Goal: Information Seeking & Learning: Learn about a topic

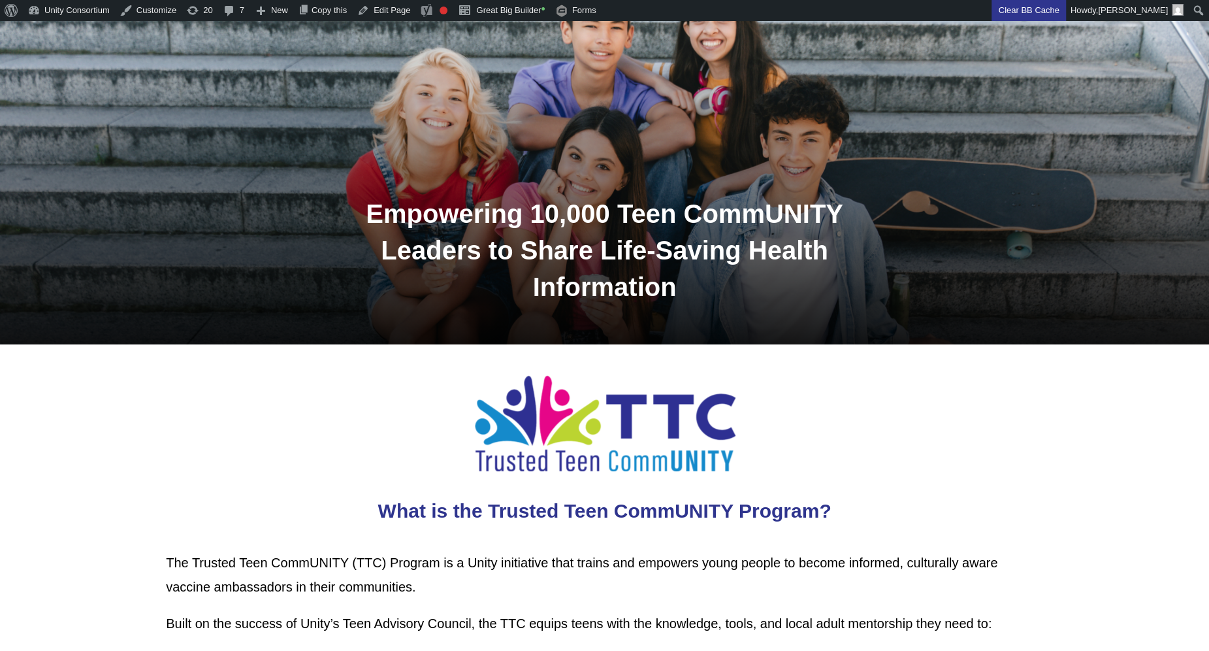
scroll to position [555, 0]
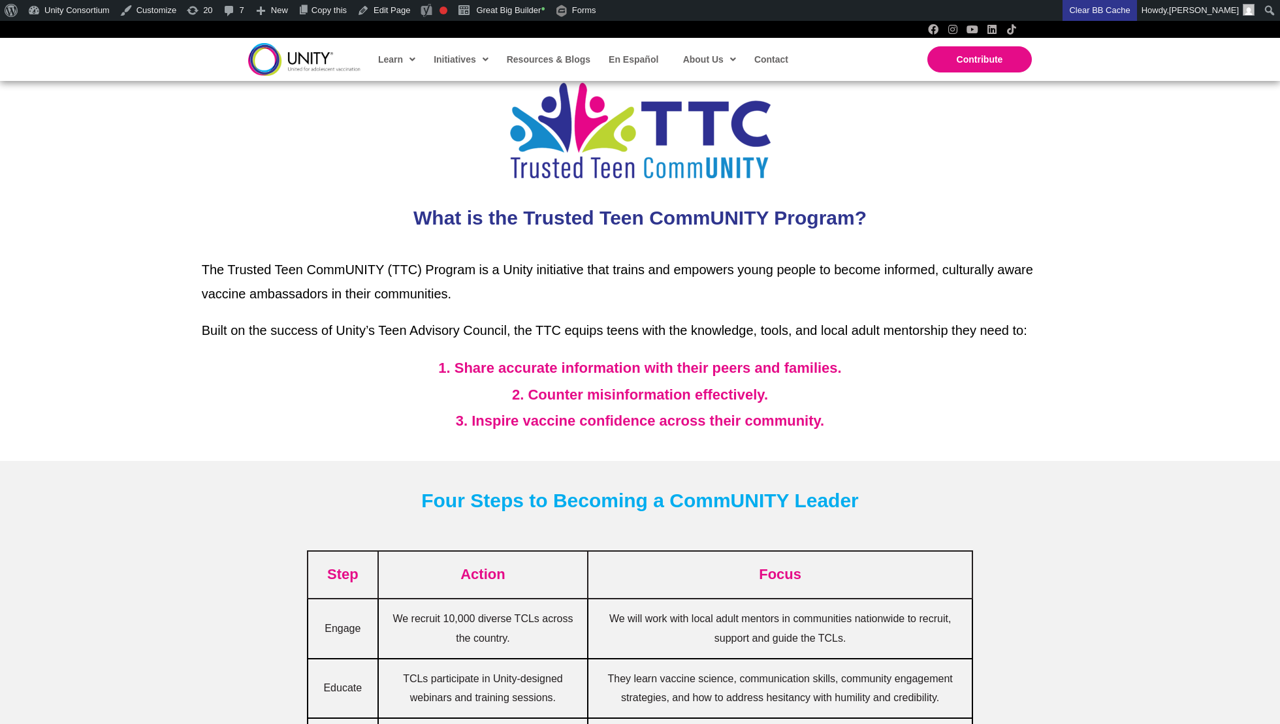
scroll to position [526, 0]
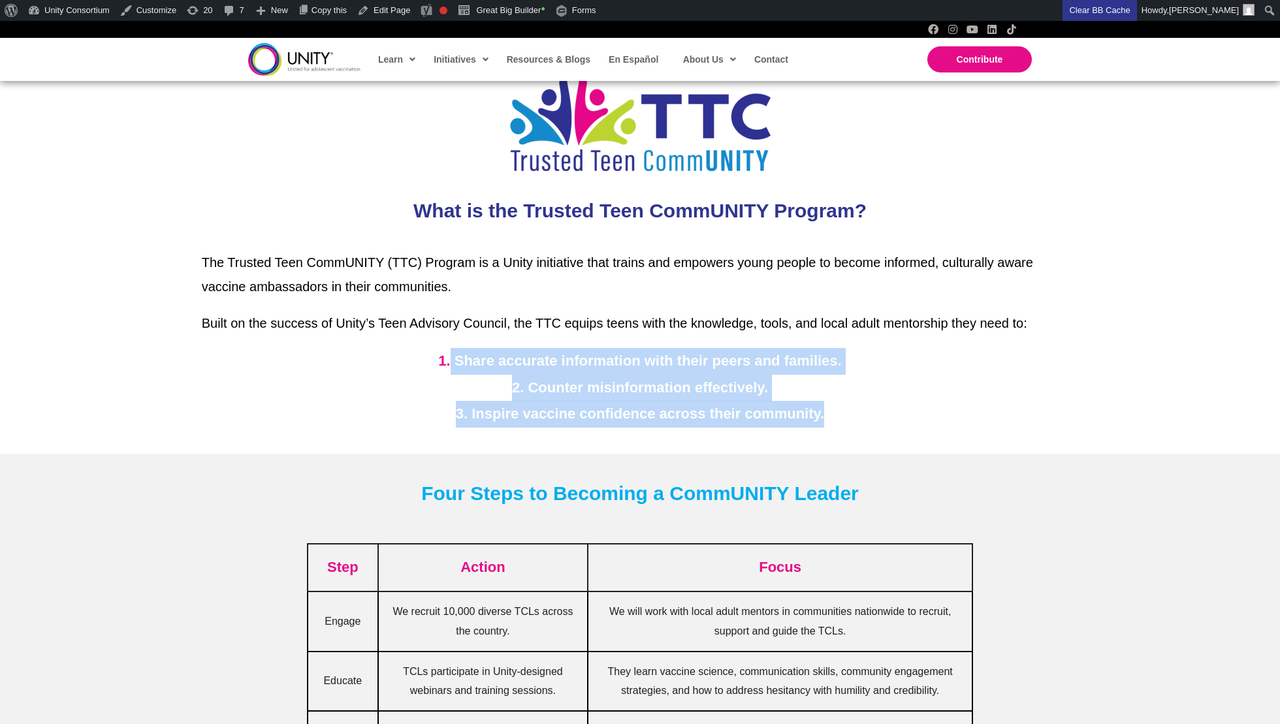
drag, startPoint x: 449, startPoint y: 360, endPoint x: 618, endPoint y: 430, distance: 183.0
click at [618, 430] on div "The Trusted Teen CommUNITY (TTC) Program is a Unity initiative that trains and …" at bounding box center [640, 339] width 903 height 203
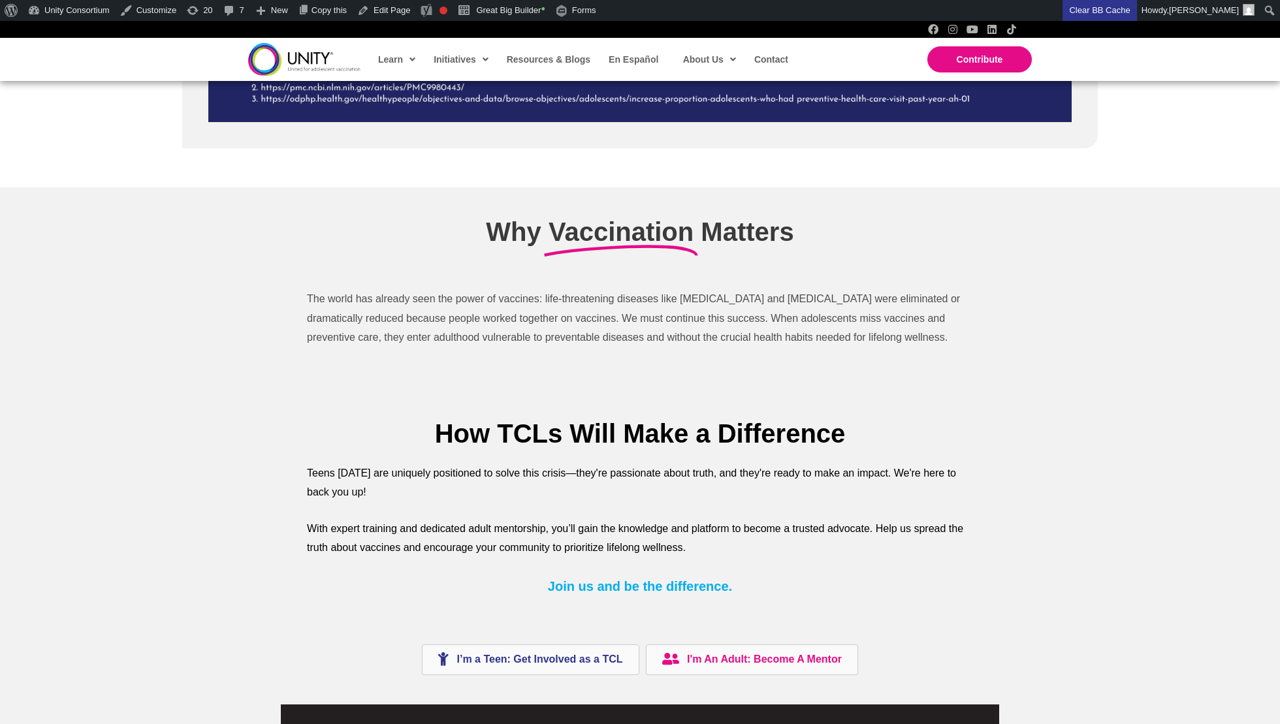
scroll to position [2555, 0]
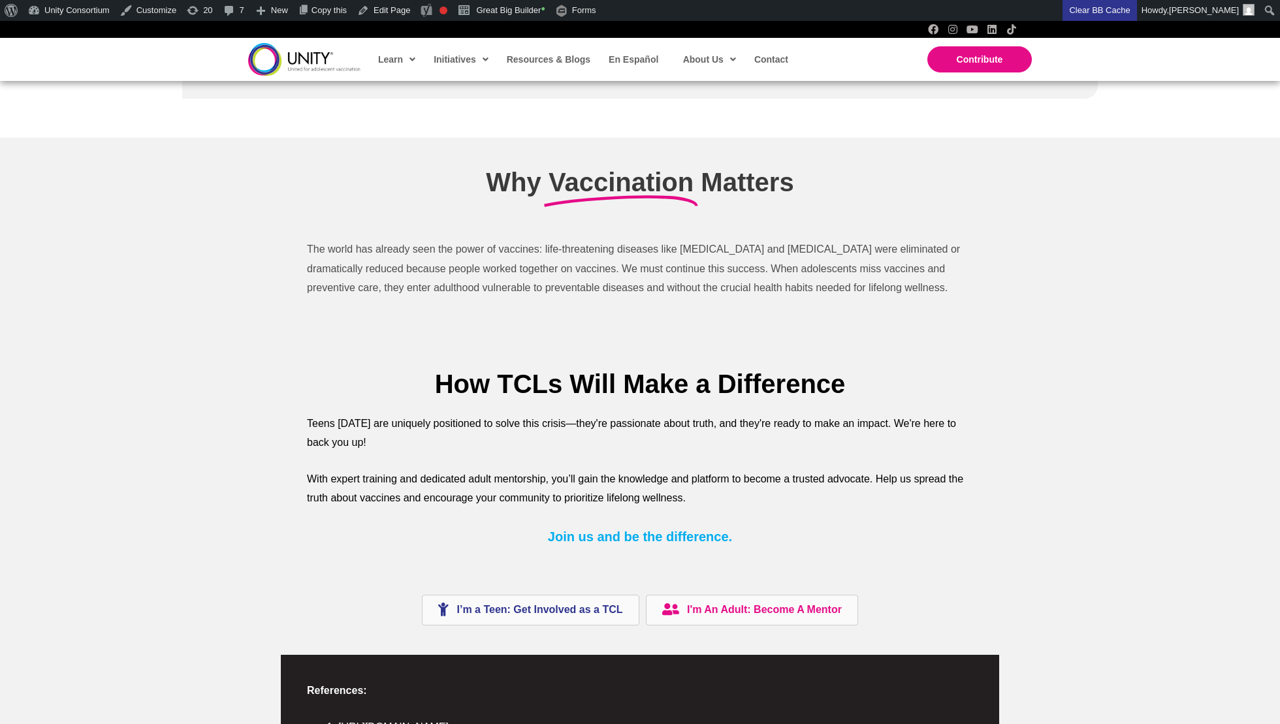
click at [511, 613] on span "I’m a Teen: Get Involved as a TCL" at bounding box center [540, 610] width 166 height 11
click at [757, 609] on span "I'm An Adult: Become A Mentor" at bounding box center [764, 610] width 155 height 11
click at [581, 615] on span "I’m a Teen: Get Involved as a TCL" at bounding box center [540, 610] width 166 height 11
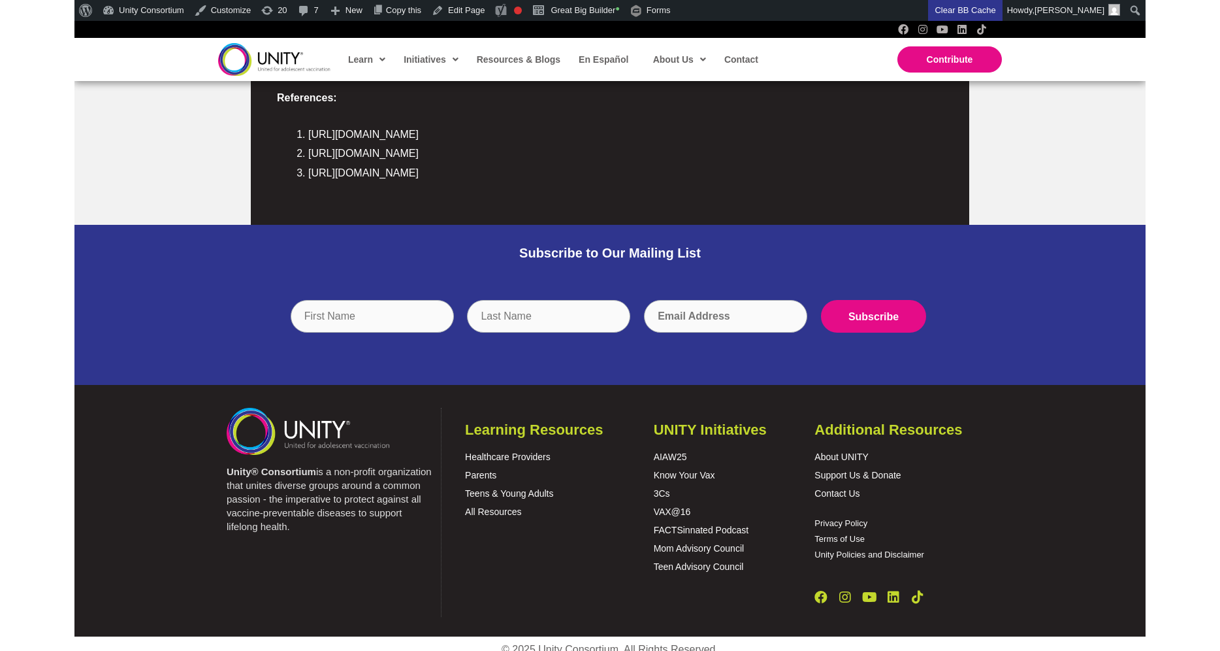
scroll to position [2788, 0]
